Goal: Download file/media

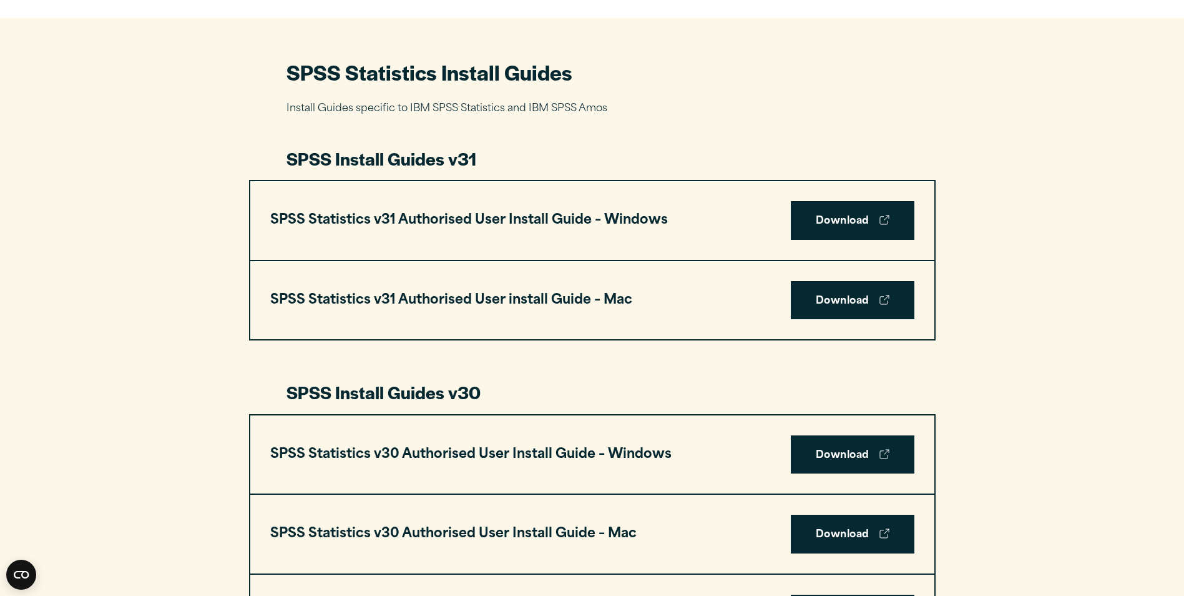
scroll to position [562, 0]
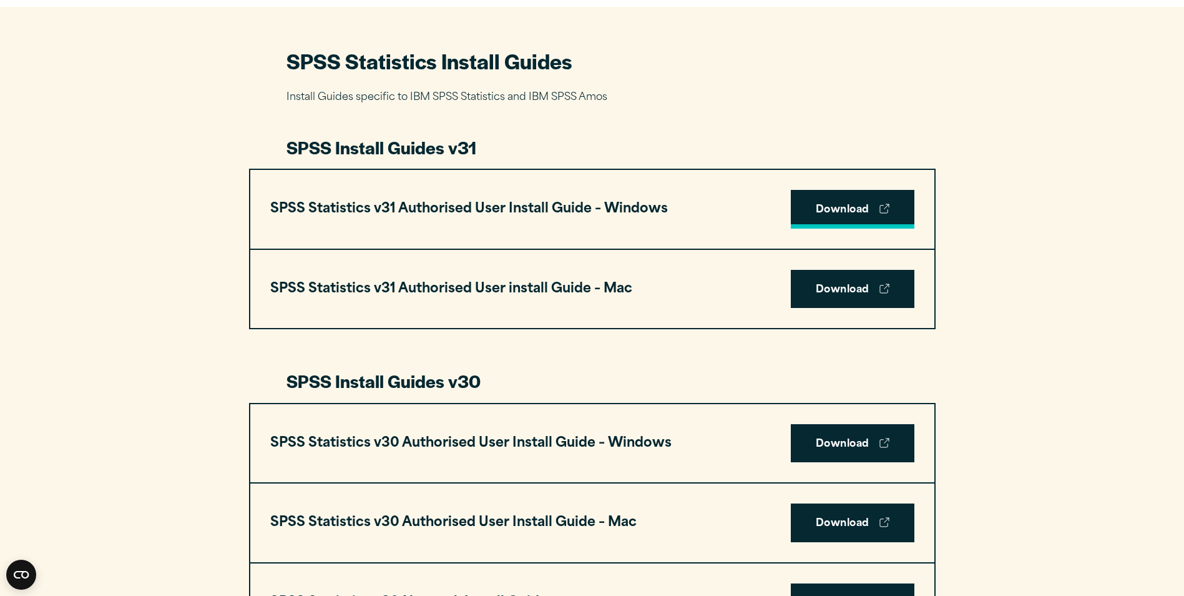
click at [839, 213] on link "Download" at bounding box center [853, 209] width 124 height 39
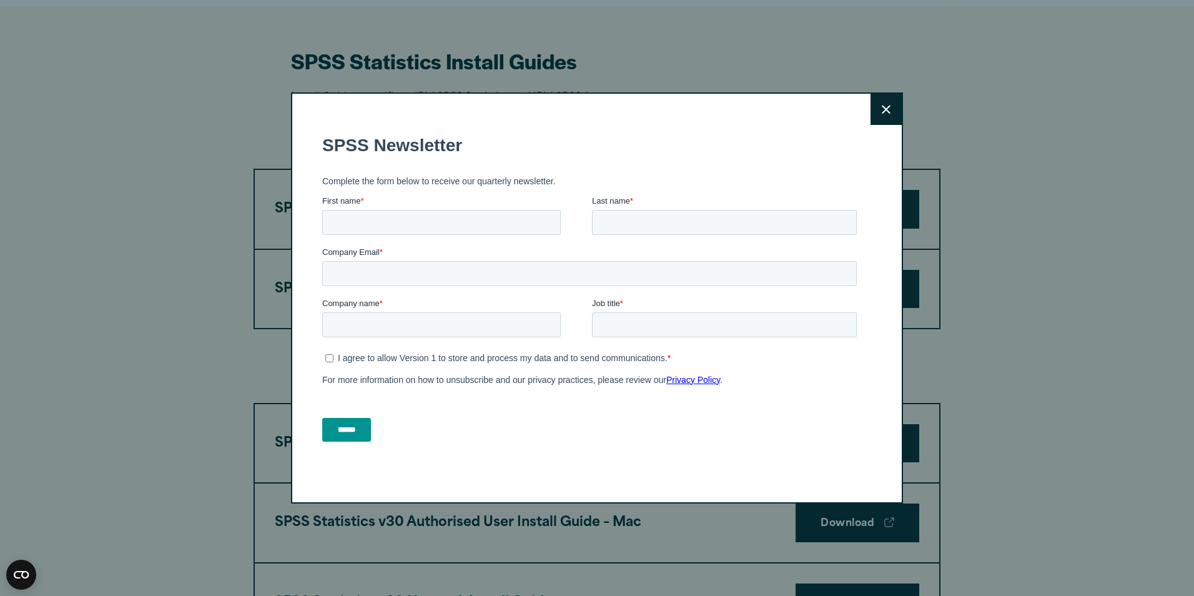
click at [876, 113] on button "Close" at bounding box center [885, 109] width 31 height 31
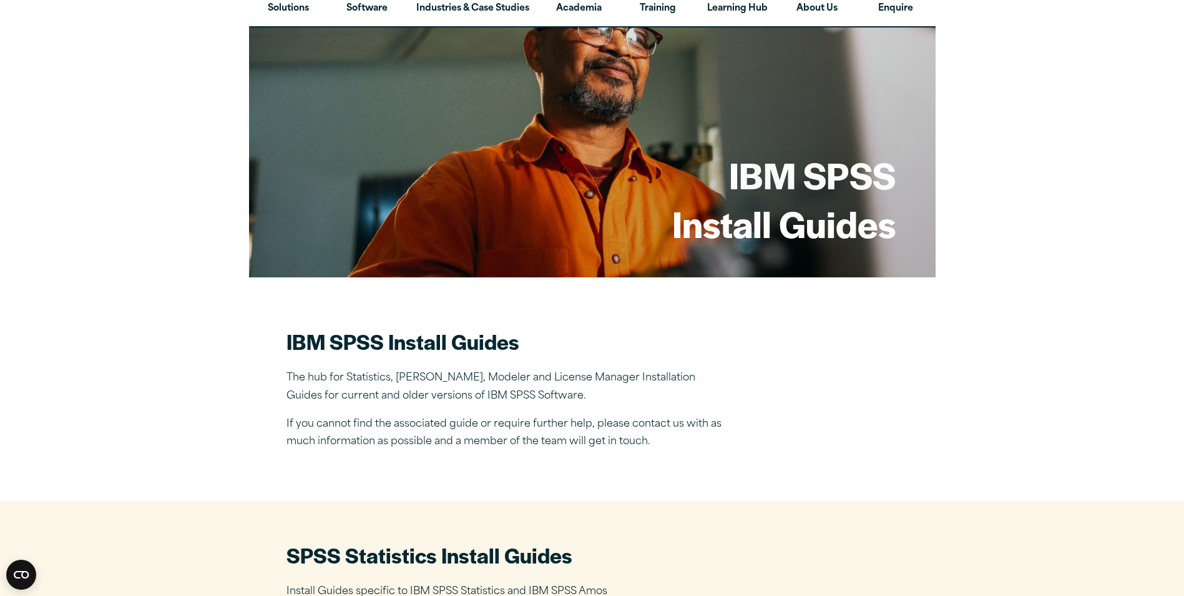
scroll to position [0, 0]
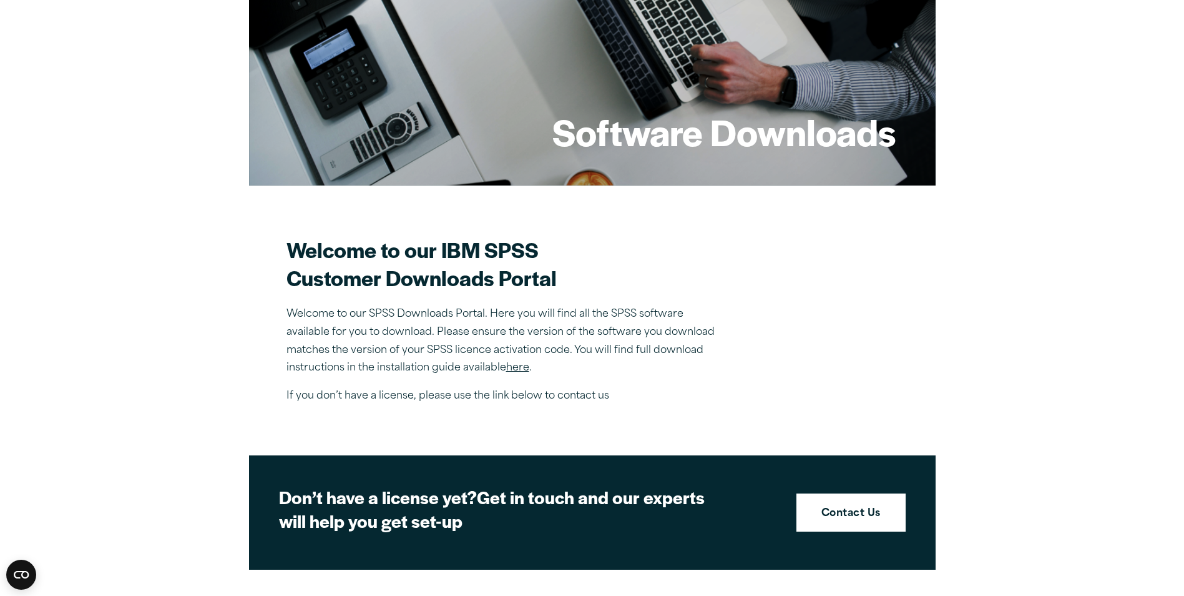
scroll to position [250, 0]
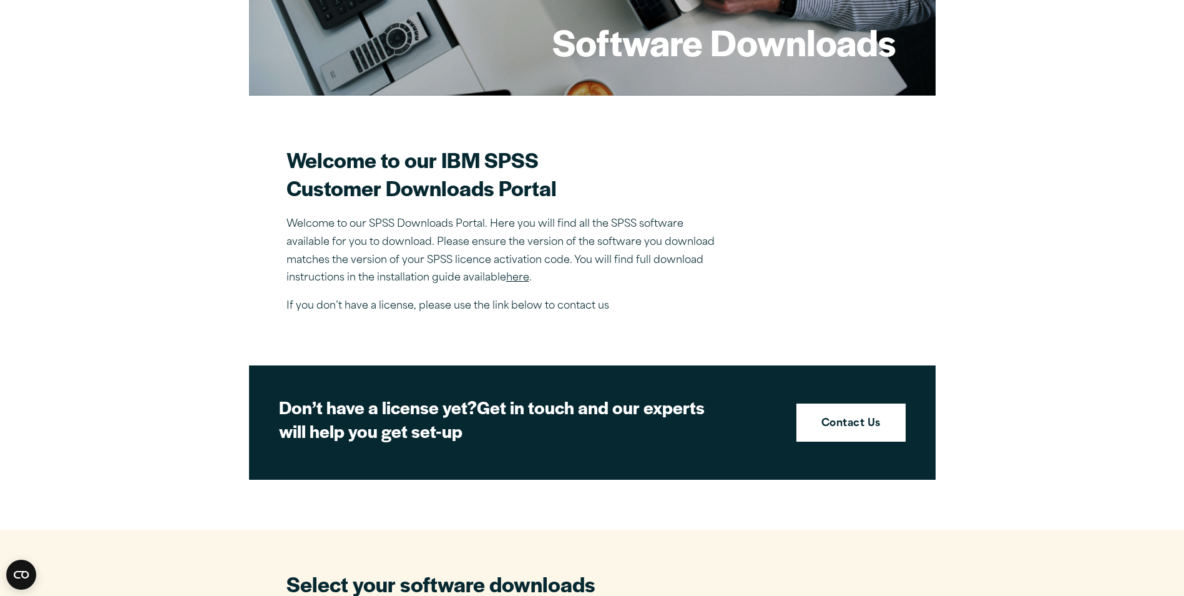
click at [519, 277] on link "here" at bounding box center [517, 278] width 23 height 10
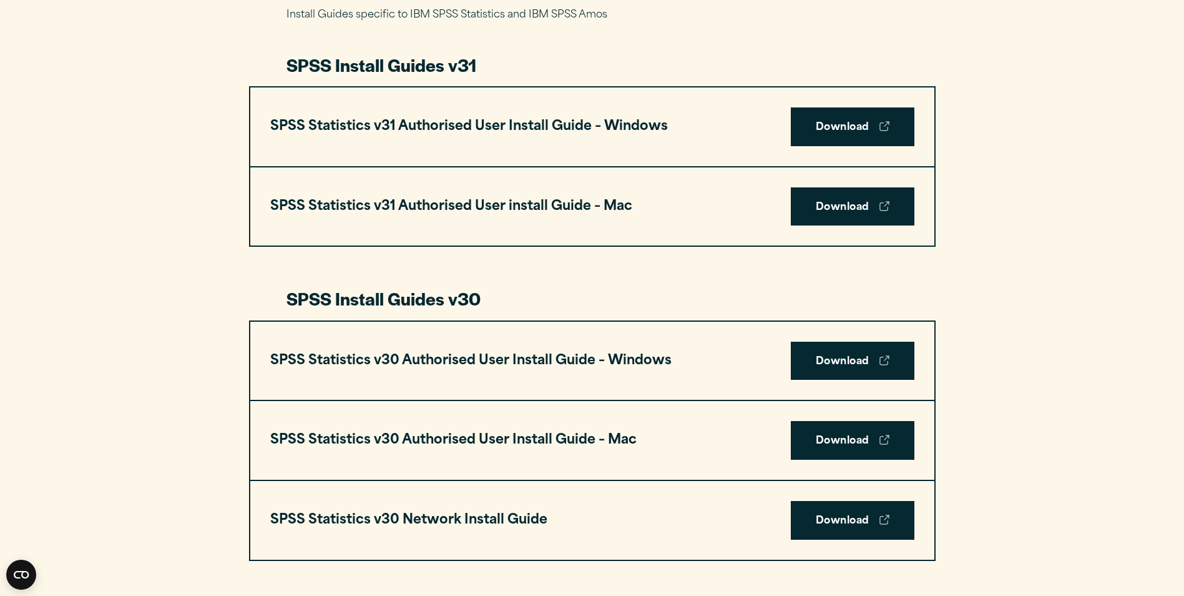
scroll to position [624, 0]
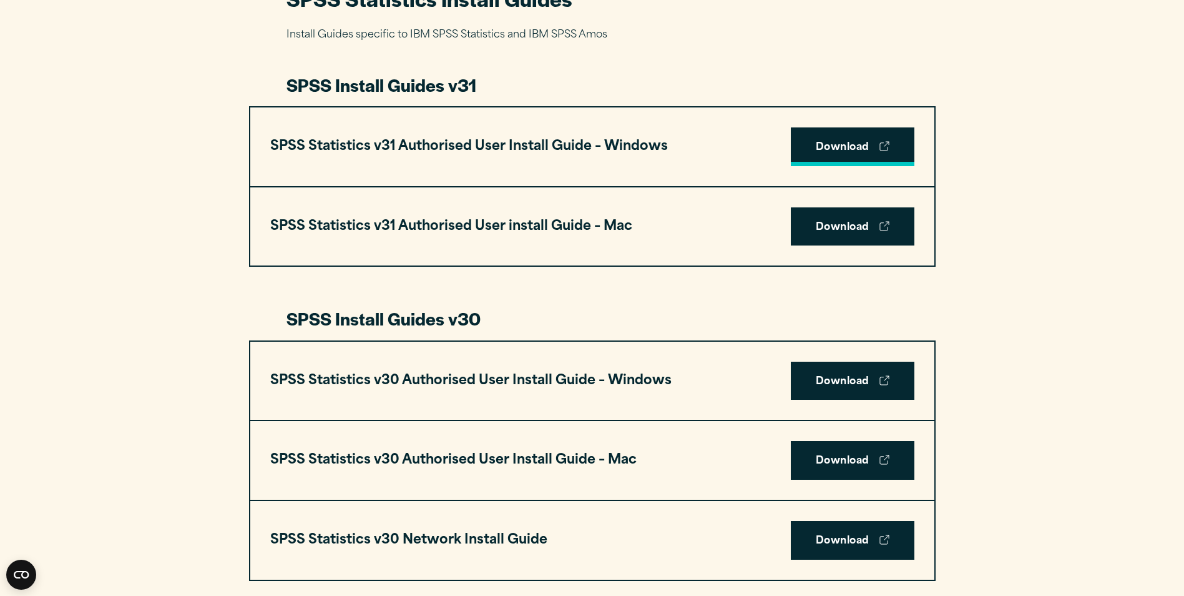
click at [832, 147] on link "Download" at bounding box center [853, 146] width 124 height 39
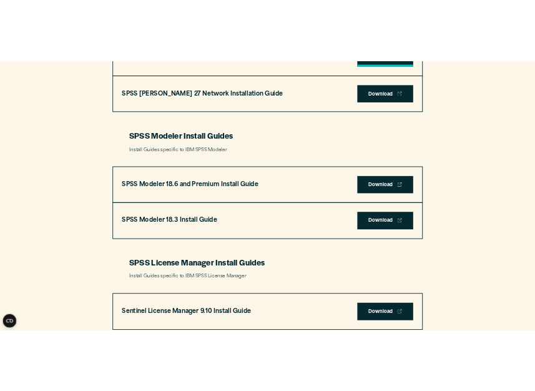
scroll to position [2497, 0]
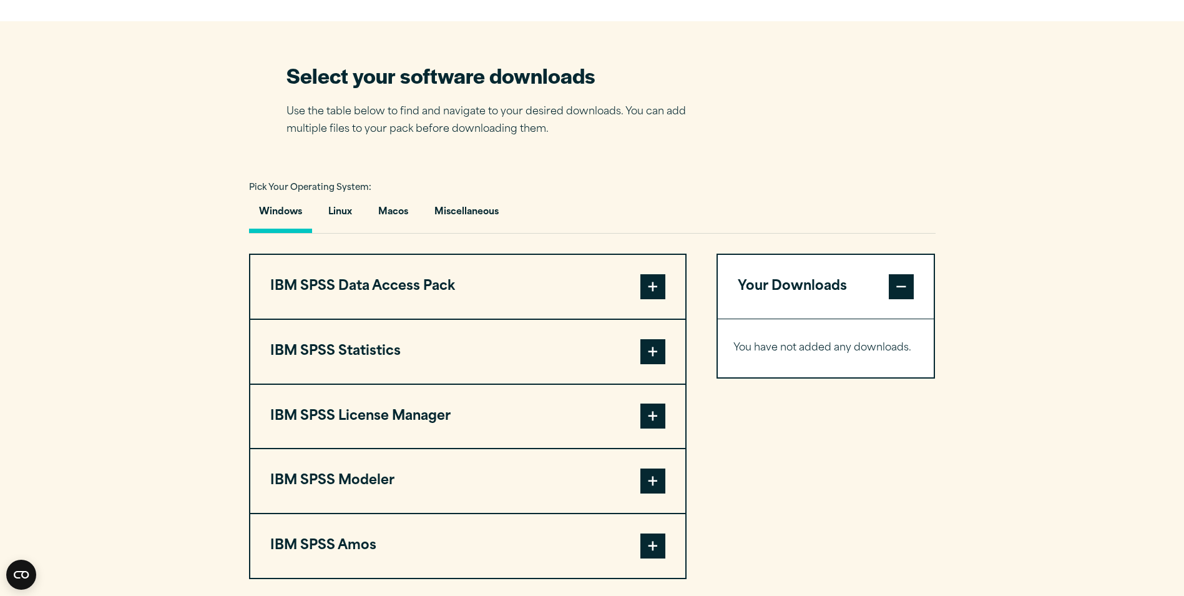
scroll to position [812, 0]
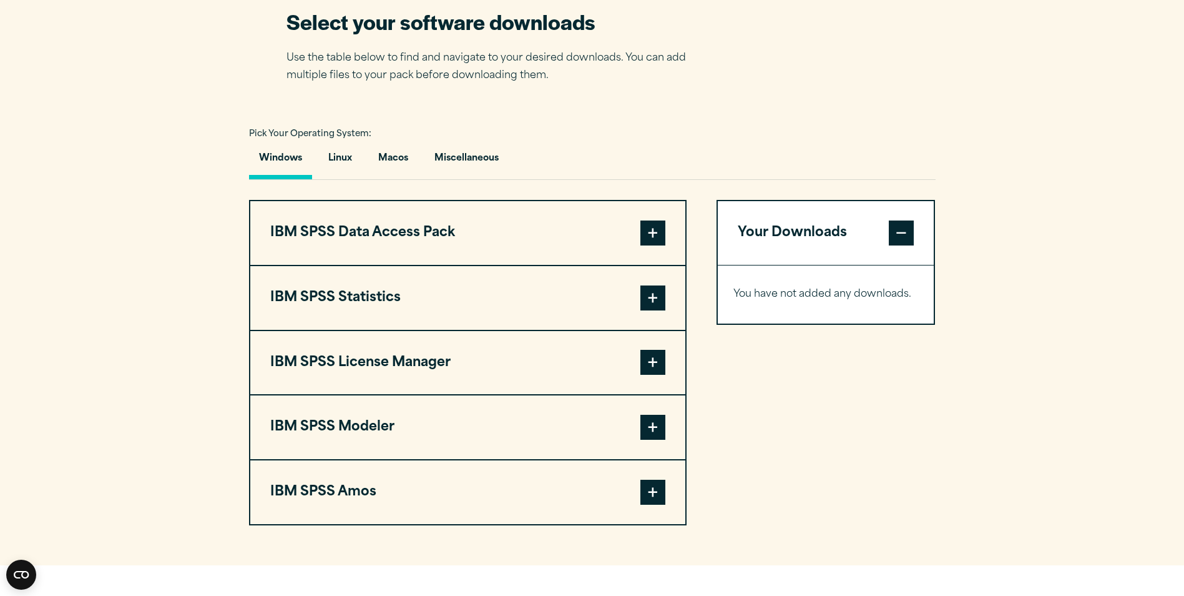
click at [649, 293] on span at bounding box center [653, 297] width 25 height 25
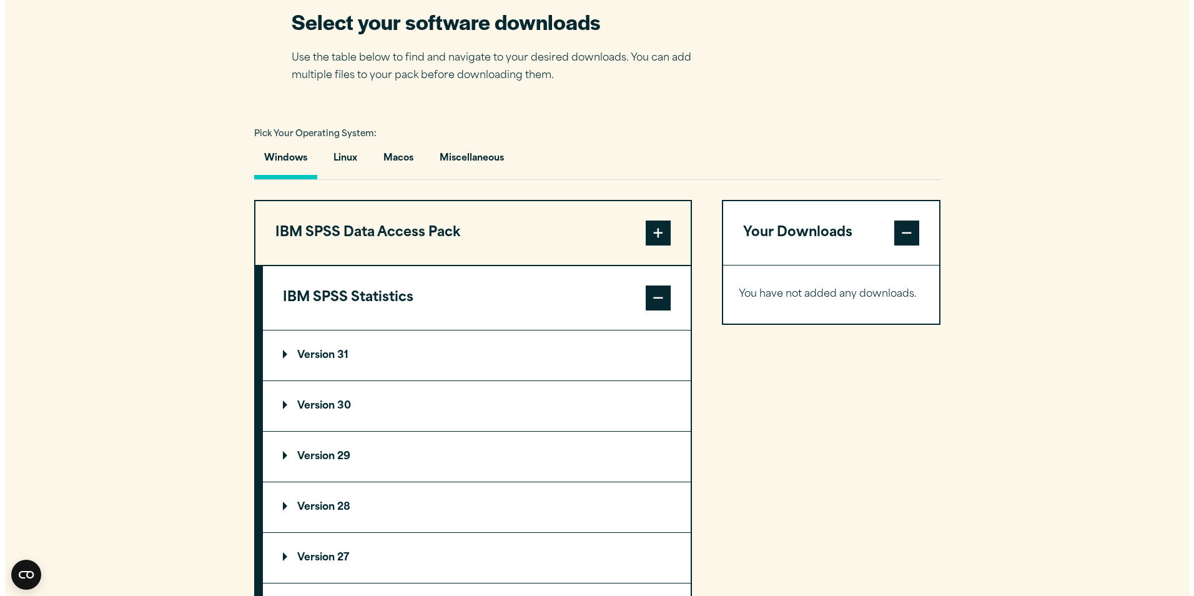
scroll to position [937, 0]
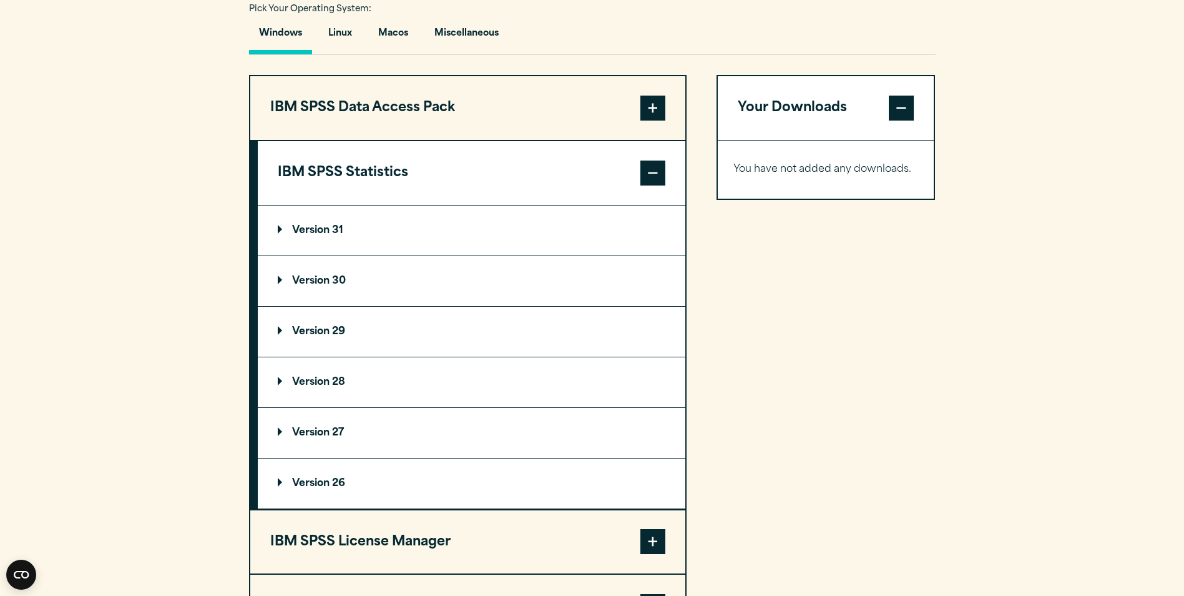
click at [322, 227] on p "Version 31" at bounding box center [311, 230] width 66 height 10
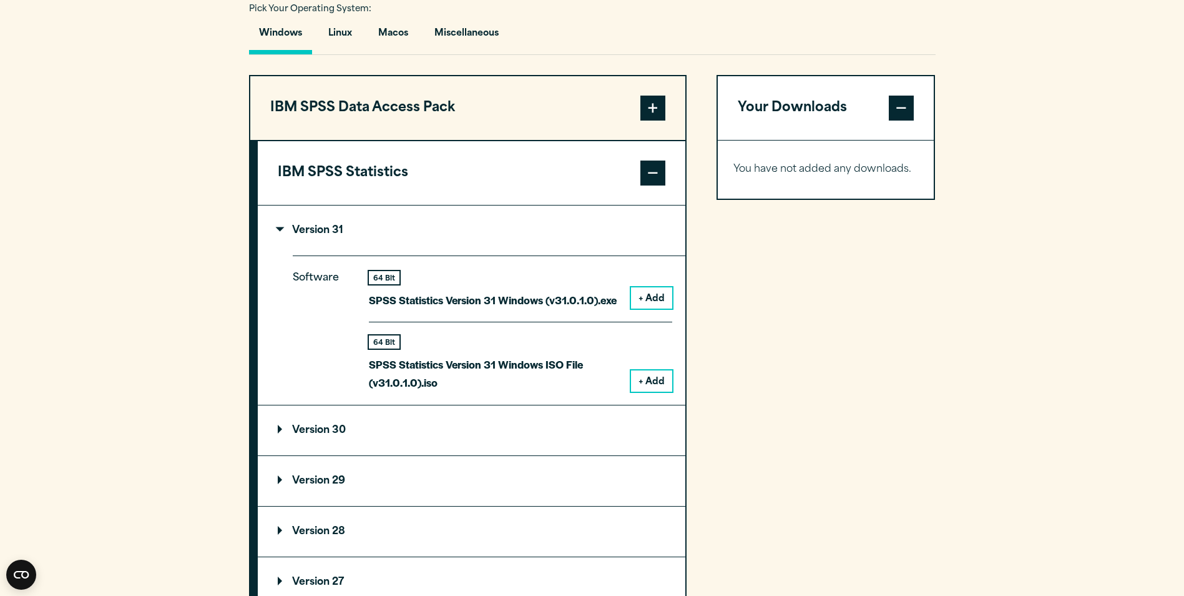
click at [647, 295] on button "+ Add" at bounding box center [651, 297] width 41 height 21
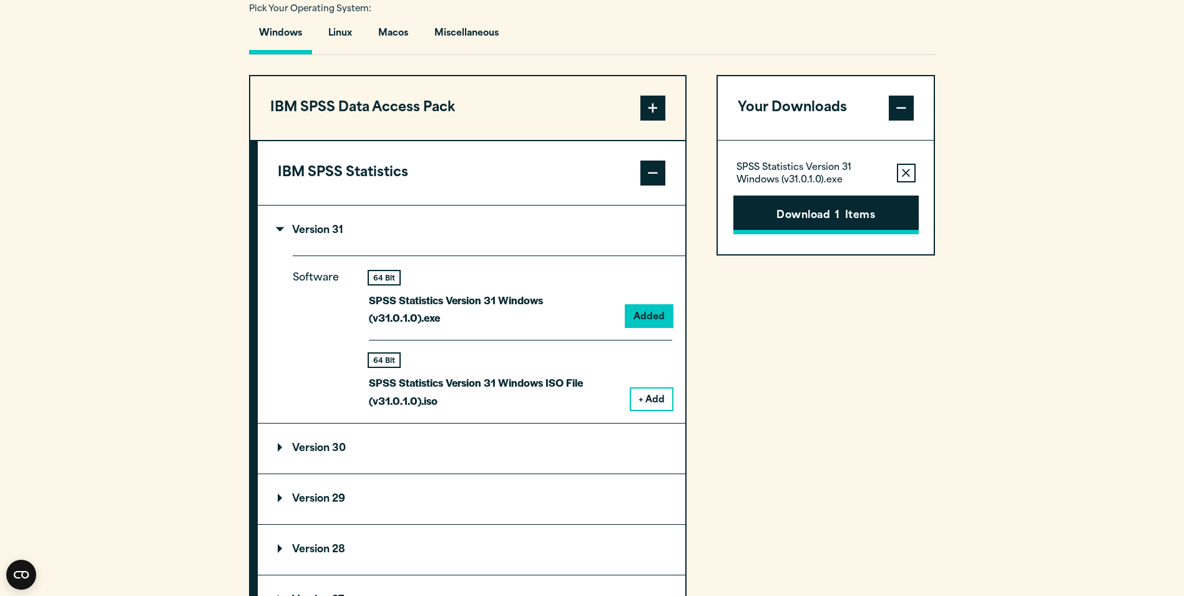
click at [842, 221] on button "Download 1 Items" at bounding box center [826, 214] width 185 height 39
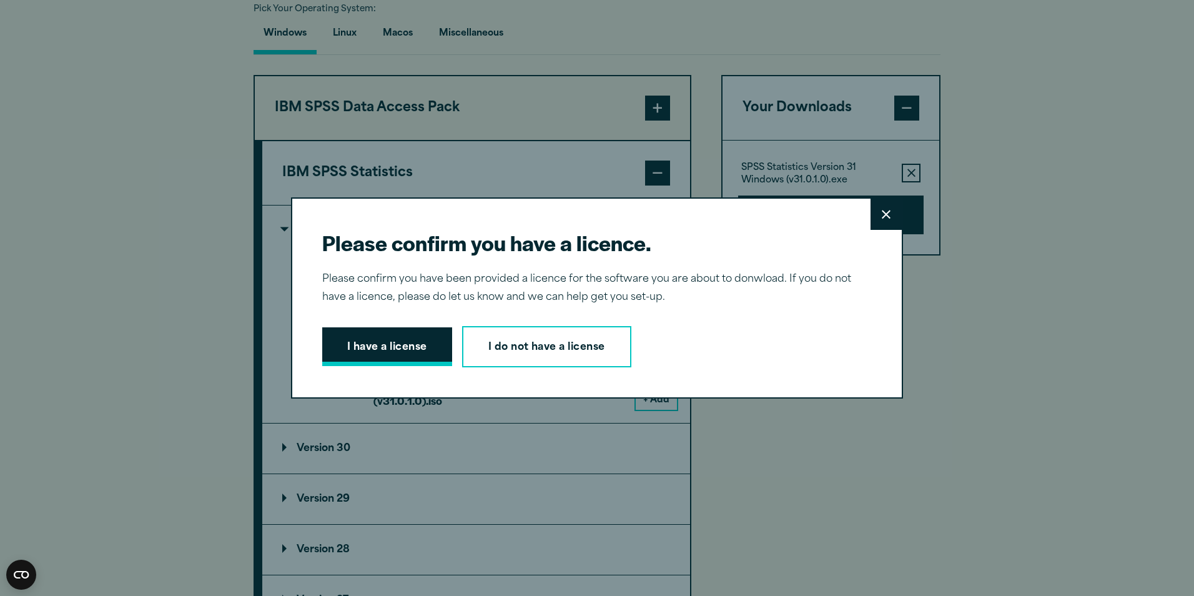
click at [375, 351] on button "I have a license" at bounding box center [387, 346] width 130 height 39
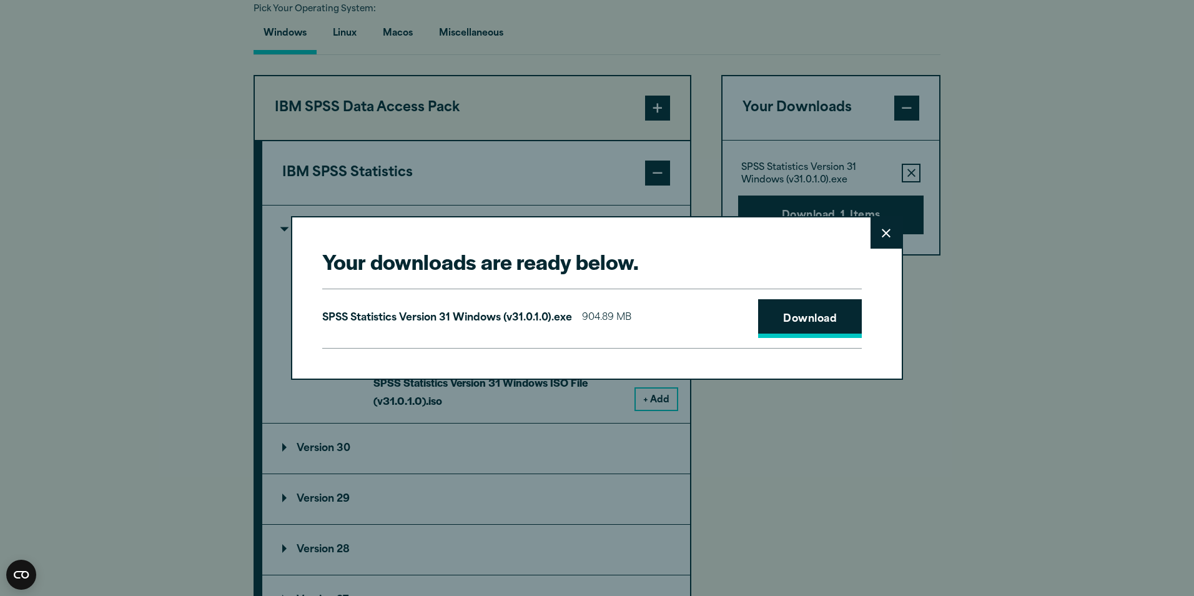
click at [801, 325] on link "Download" at bounding box center [810, 318] width 104 height 39
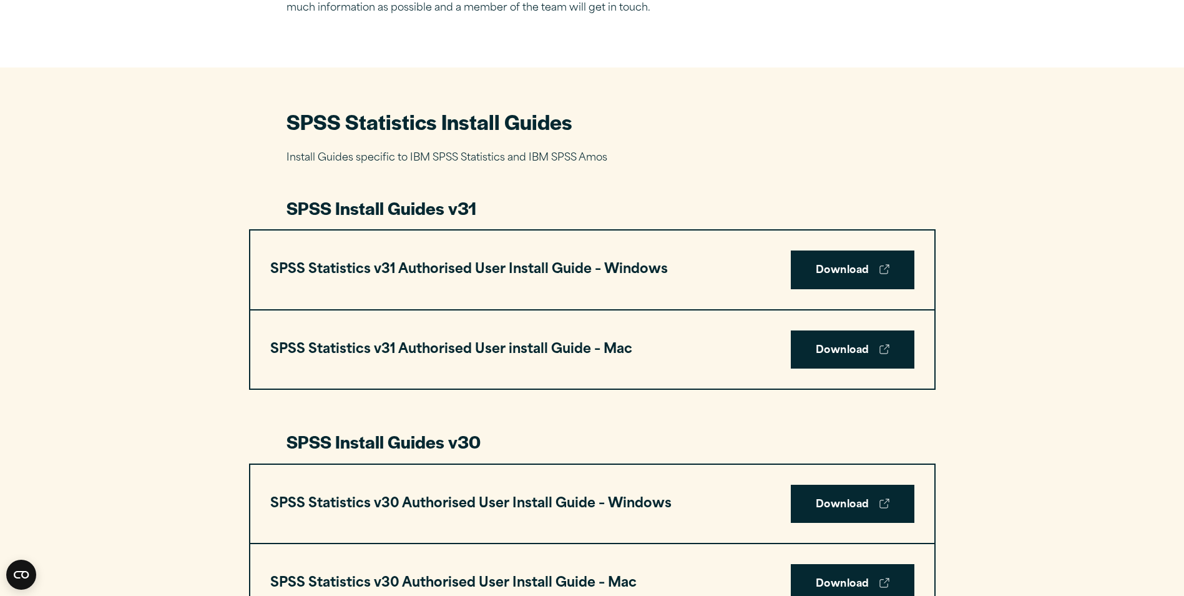
scroll to position [562, 0]
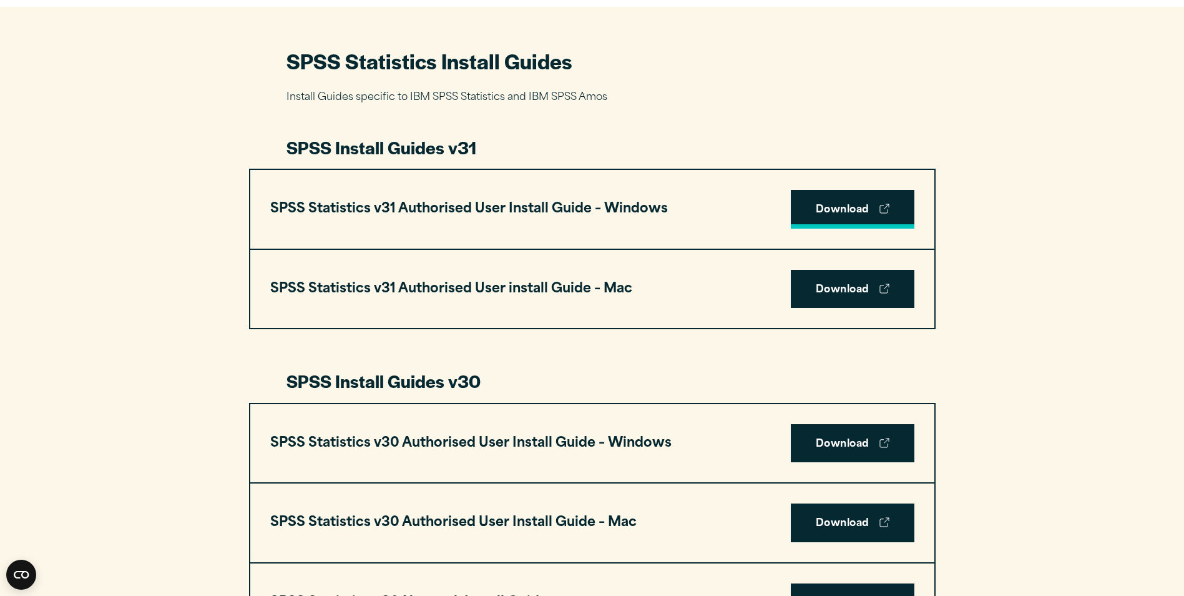
click at [857, 215] on link "Download" at bounding box center [853, 209] width 124 height 39
